Goal: Obtain resource: Download file/media

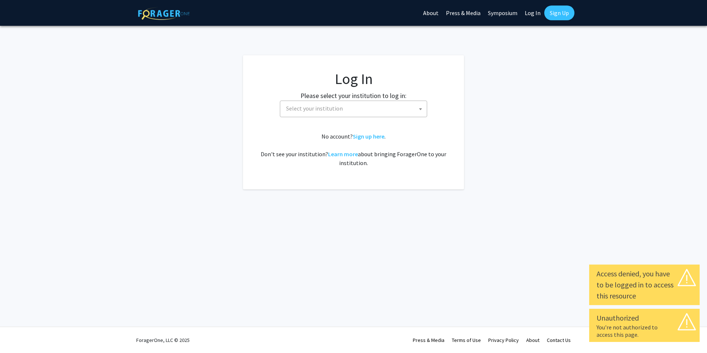
click at [420, 106] on span at bounding box center [420, 109] width 7 height 16
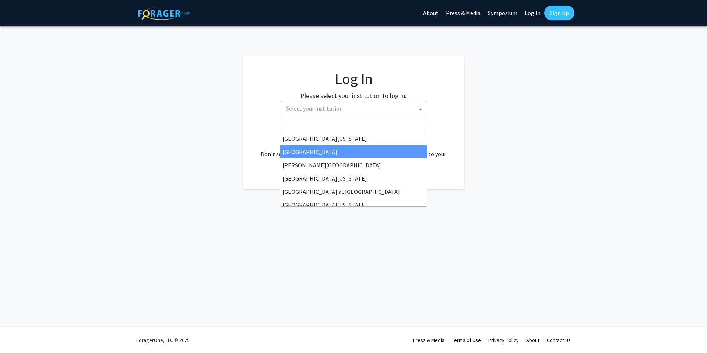
scroll to position [258, 0]
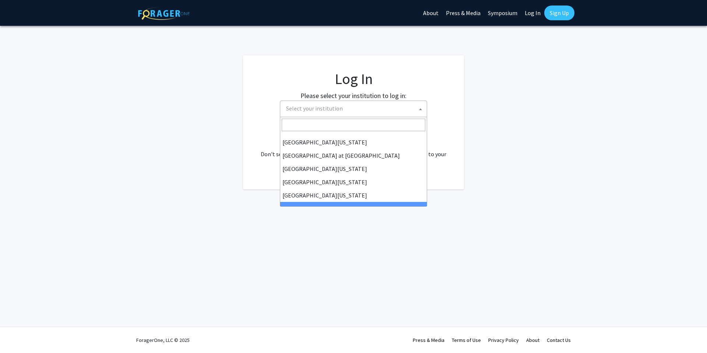
select select "21"
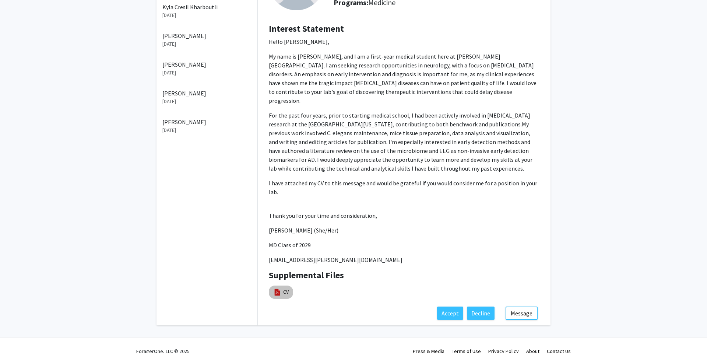
scroll to position [94, 0]
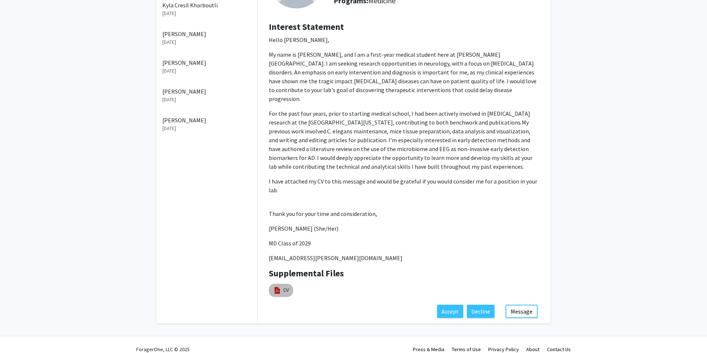
click at [282, 283] on mat-chip "CV" at bounding box center [281, 289] width 24 height 13
click at [274, 286] on img at bounding box center [277, 290] width 8 height 8
click at [344, 282] on div "CV" at bounding box center [324, 290] width 110 height 17
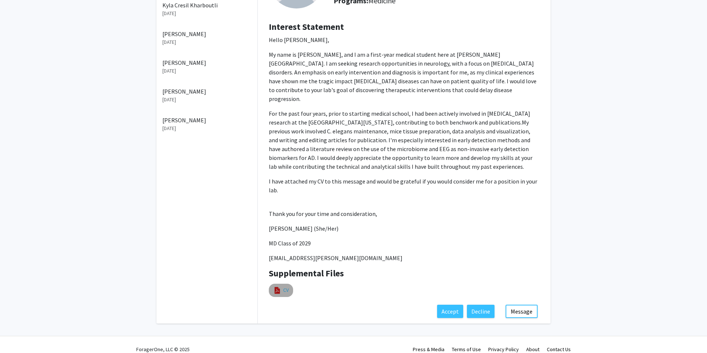
click at [287, 286] on link "CV" at bounding box center [286, 290] width 6 height 8
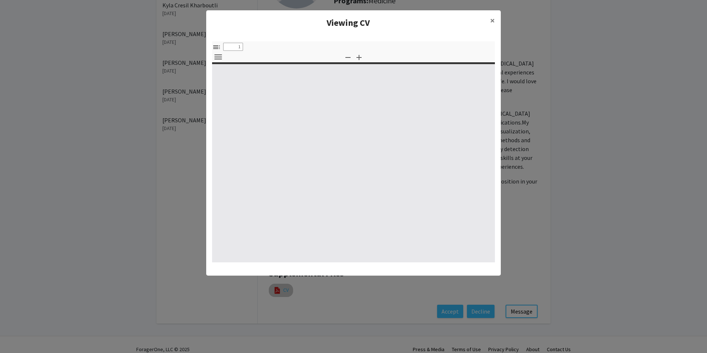
select select "custom"
type input "0"
select select "custom"
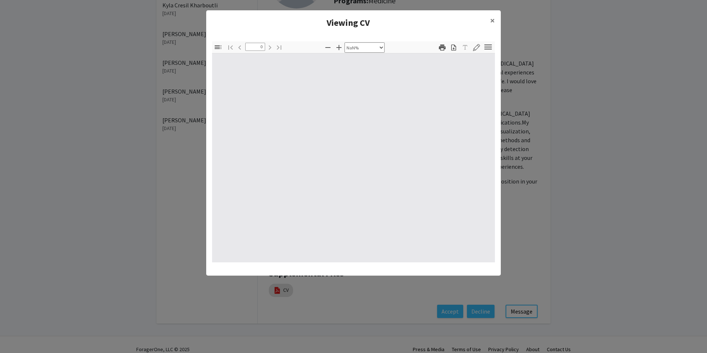
type input "1"
select select "auto"
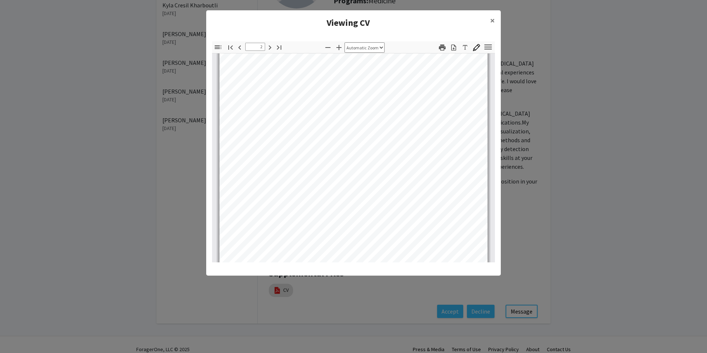
scroll to position [117, 0]
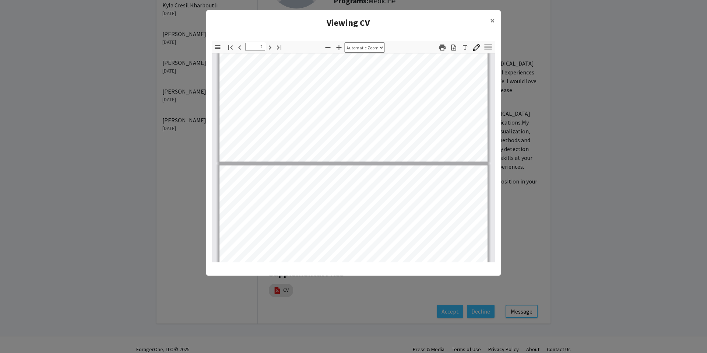
type input "1"
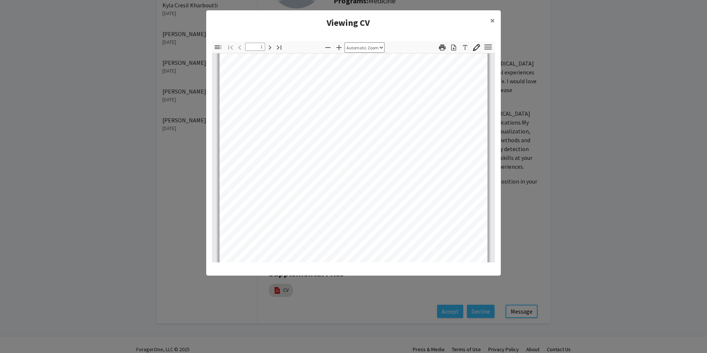
scroll to position [0, 0]
click at [453, 47] on icon "button" at bounding box center [453, 47] width 5 height 6
click at [489, 20] on button "×" at bounding box center [492, 20] width 17 height 21
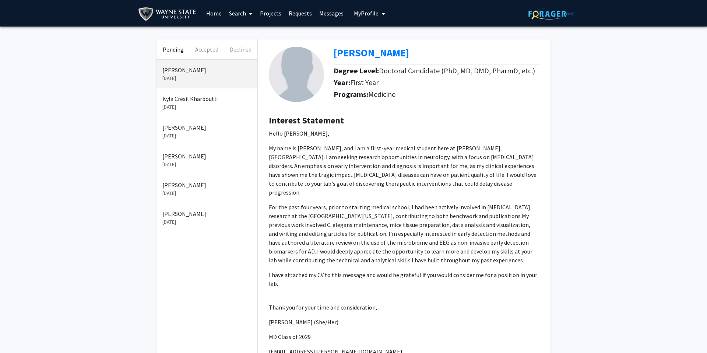
copy div "[PERSON_NAME]"
drag, startPoint x: 330, startPoint y: 52, endPoint x: 424, endPoint y: 50, distance: 94.6
click at [424, 50] on div "[PERSON_NAME] Degree Level: Doctoral Candidate (PhD, MD, DMD, PharmD, etc.) Yea…" at bounding box center [404, 74] width 282 height 70
click at [458, 137] on p "Hello [PERSON_NAME]," at bounding box center [404, 133] width 271 height 9
click at [406, 151] on p "My name is [PERSON_NAME], and I am a first-year medical student here at [PERSON…" at bounding box center [404, 170] width 271 height 53
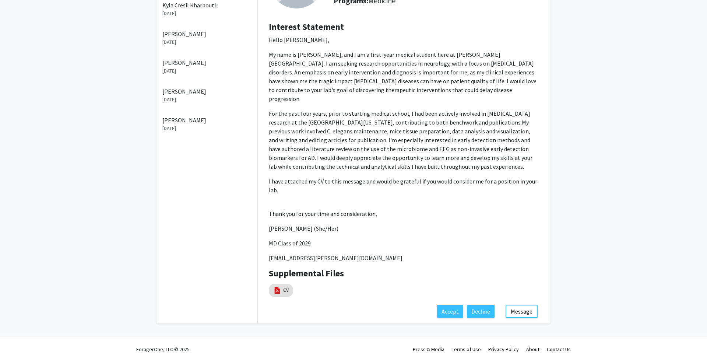
scroll to position [94, 0]
